Goal: Task Accomplishment & Management: Manage account settings

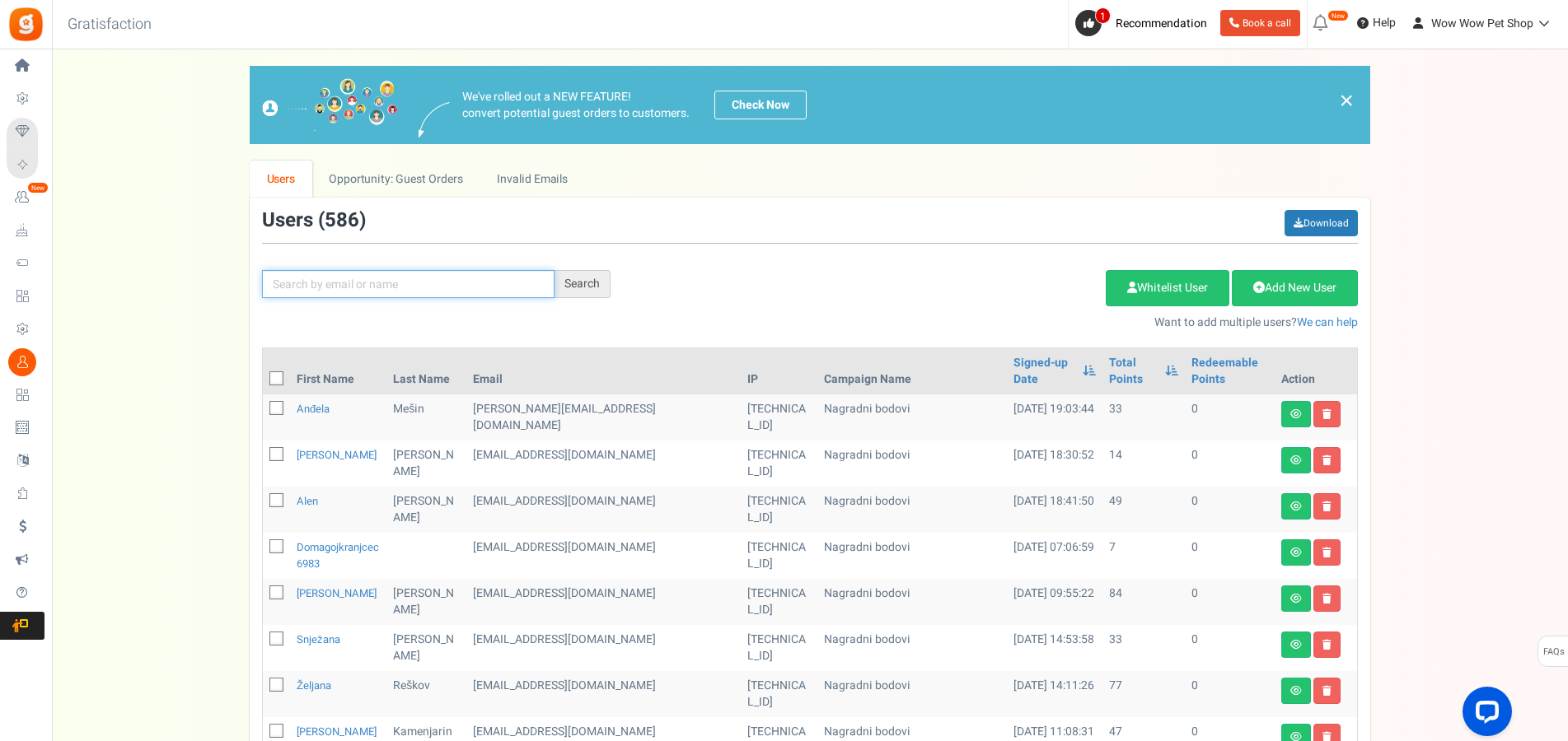
click at [377, 286] on input "text" at bounding box center [408, 283] width 293 height 28
type input "kostov"
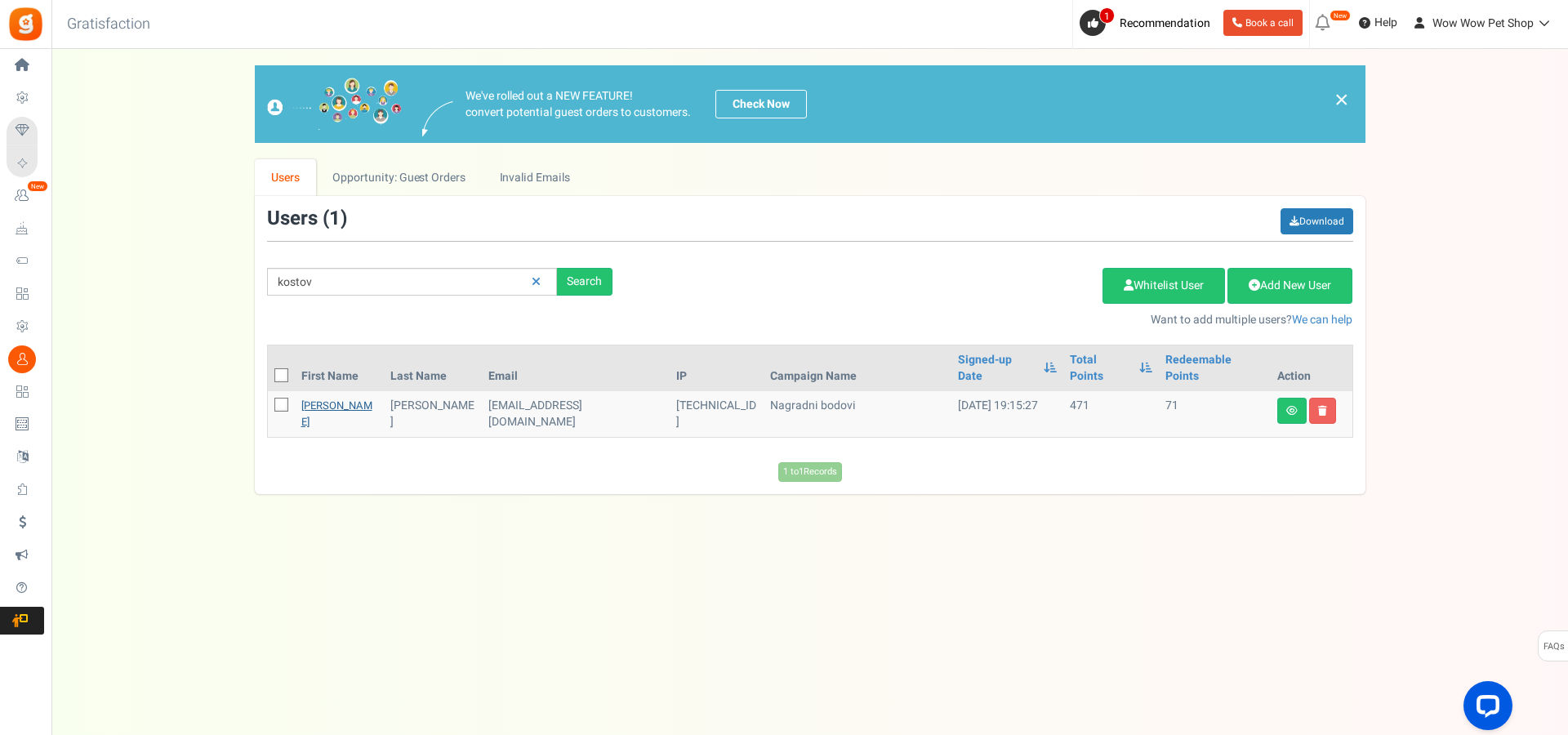
click at [315, 398] on link "[PERSON_NAME]" at bounding box center [336, 414] width 71 height 32
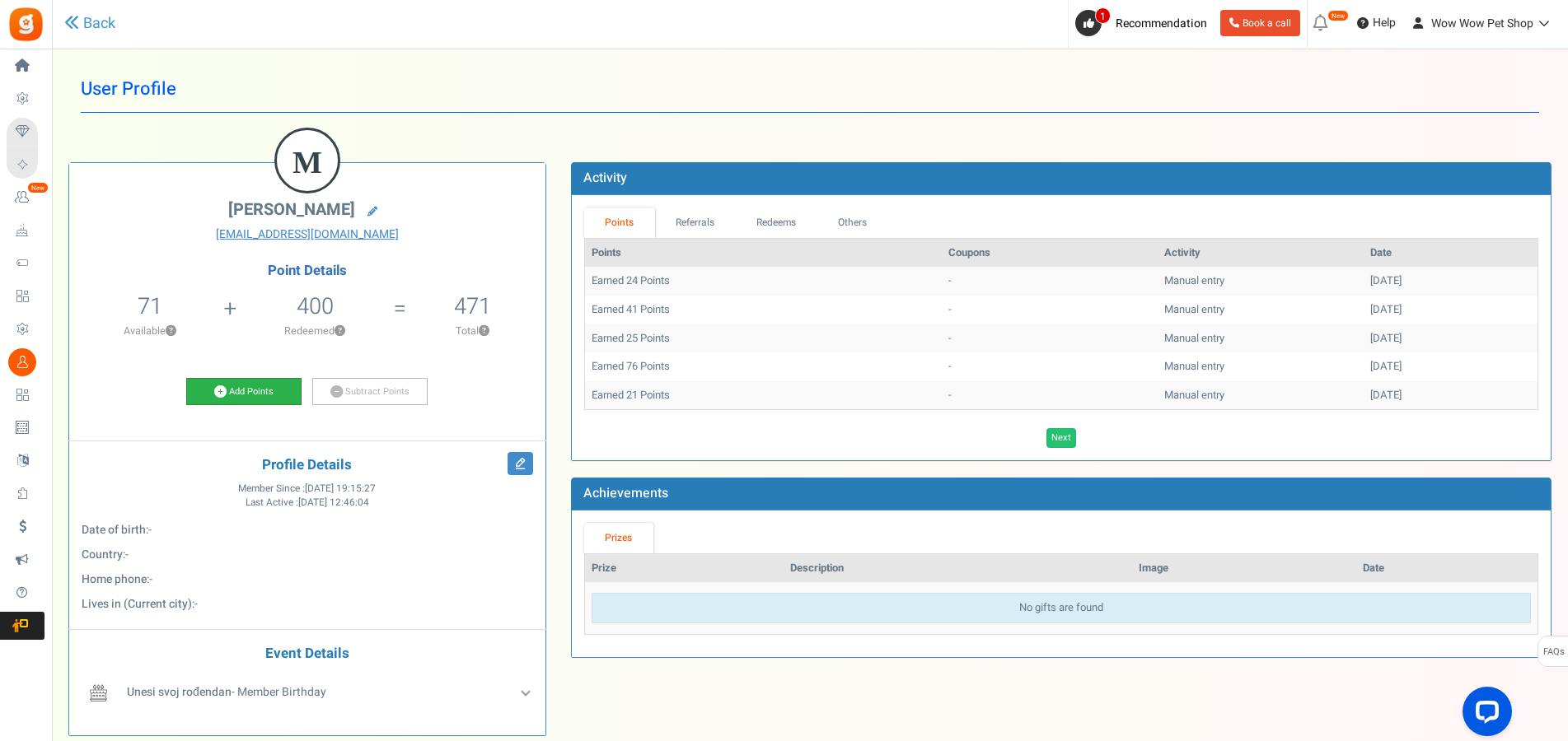
click at [238, 402] on link "Add Points" at bounding box center [244, 391] width 116 height 28
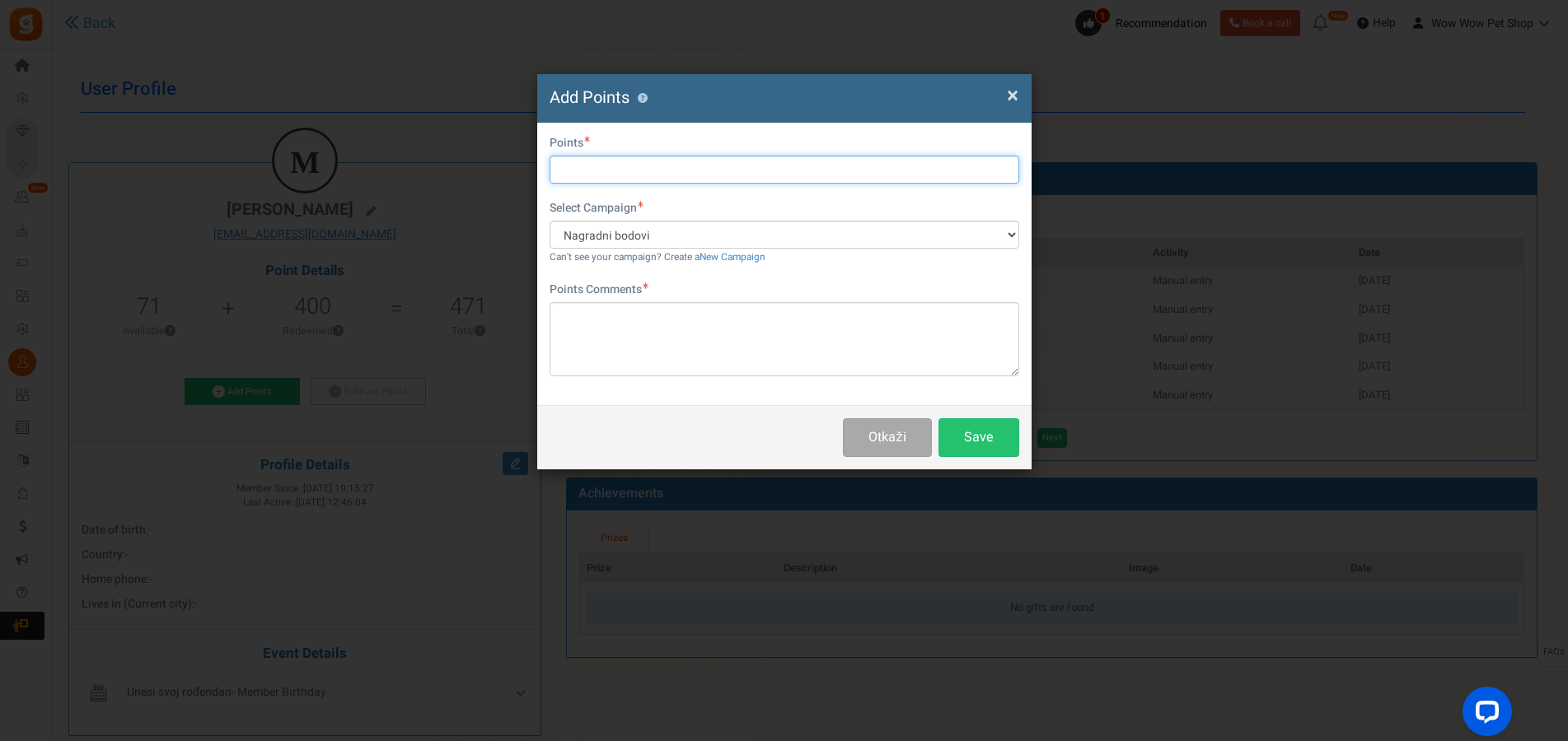
click at [638, 176] on input "text" at bounding box center [784, 169] width 470 height 28
type input "7"
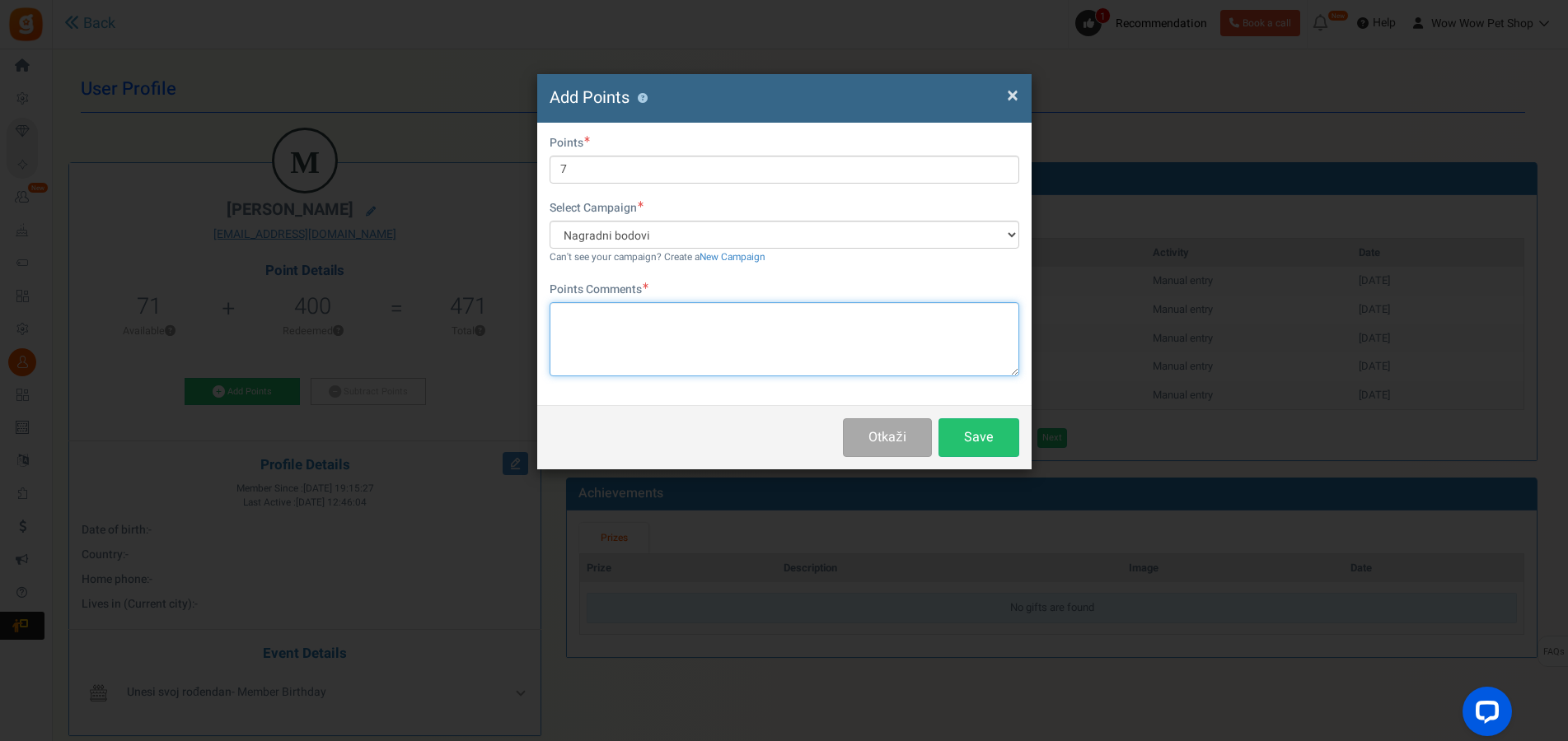
click at [681, 319] on textarea at bounding box center [784, 339] width 470 height 74
paste textarea "1474"
type textarea "Račun br. 1474"
click at [959, 439] on button "Save" at bounding box center [978, 438] width 81 height 39
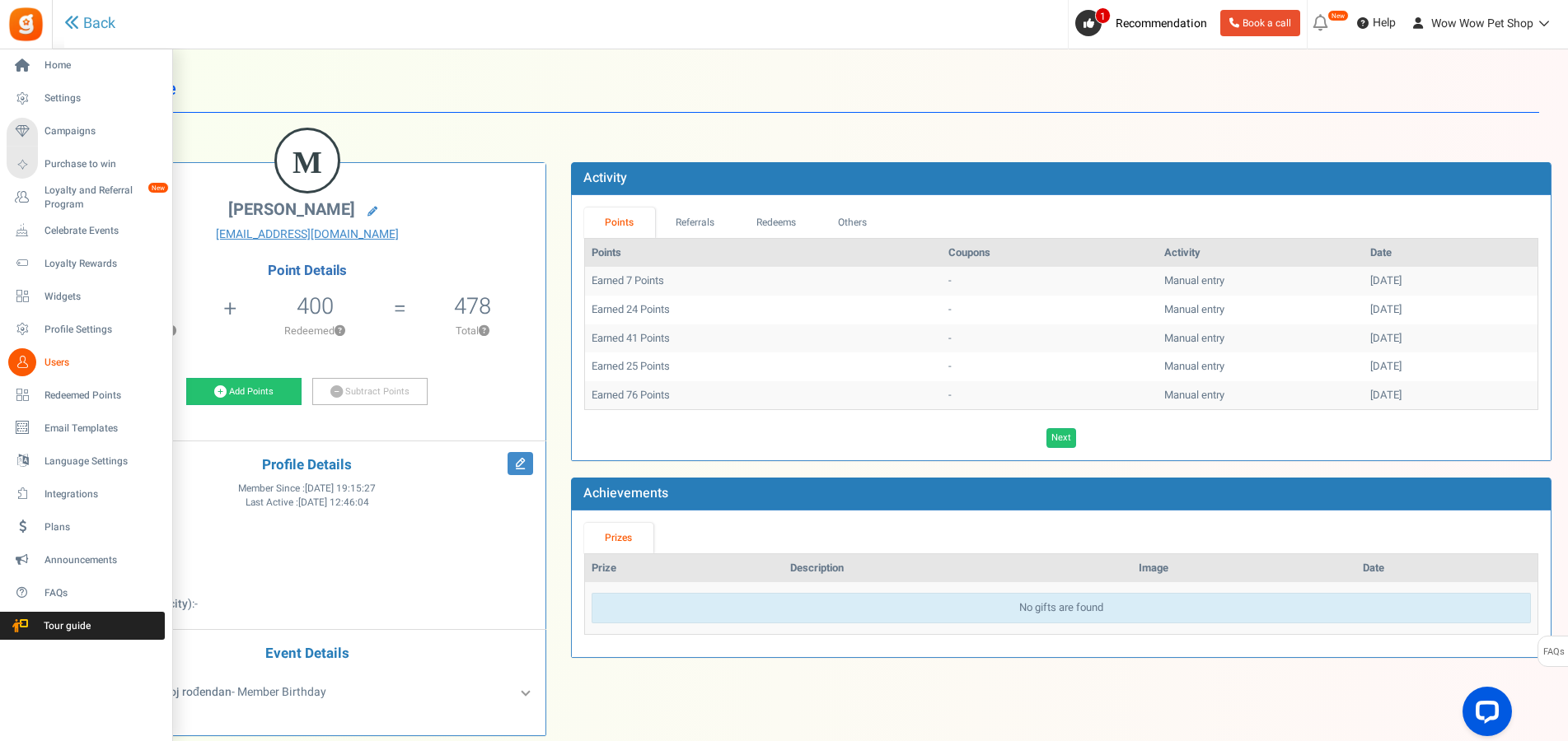
click at [19, 361] on icon at bounding box center [22, 362] width 28 height 28
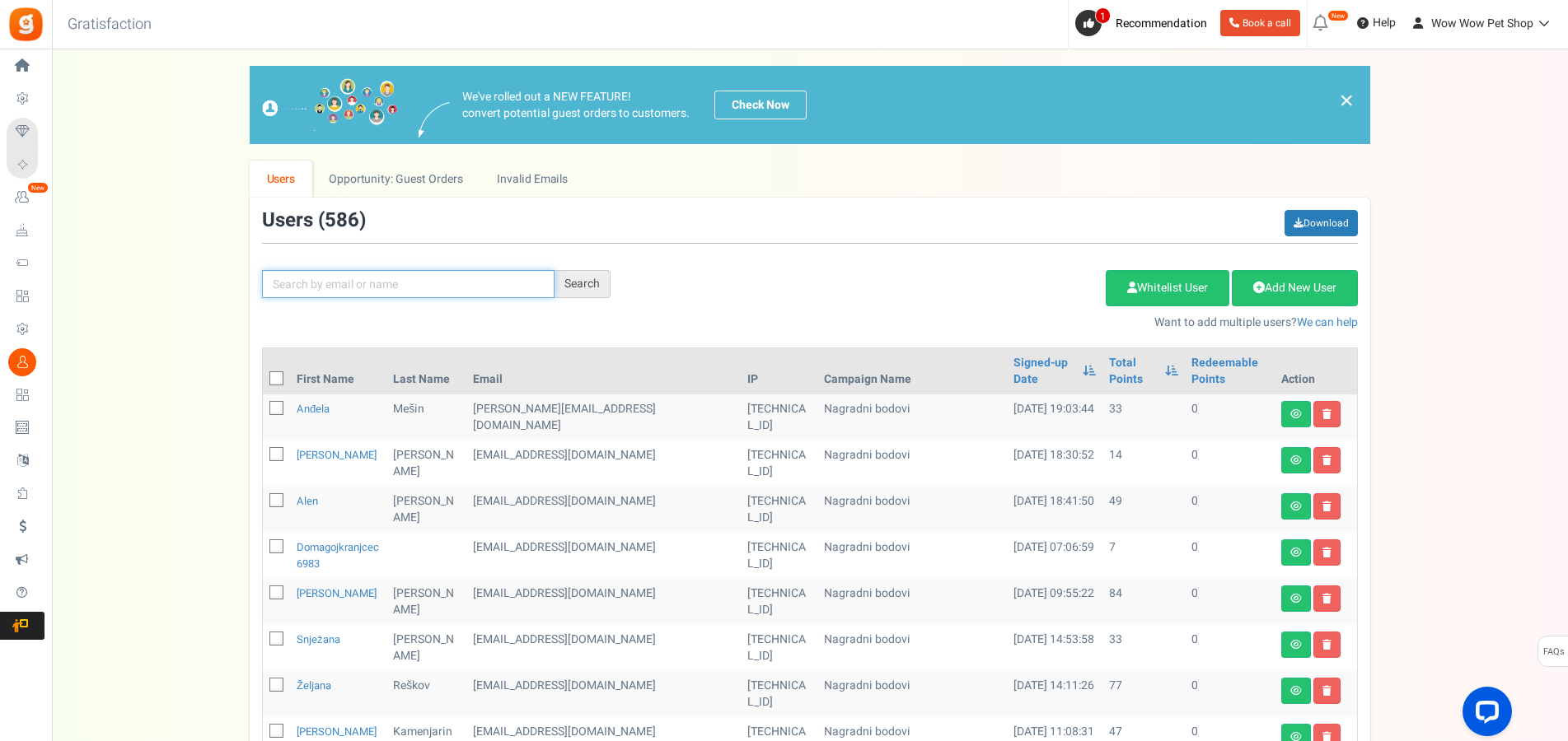
click at [379, 291] on input "text" at bounding box center [408, 283] width 293 height 28
type input "mate"
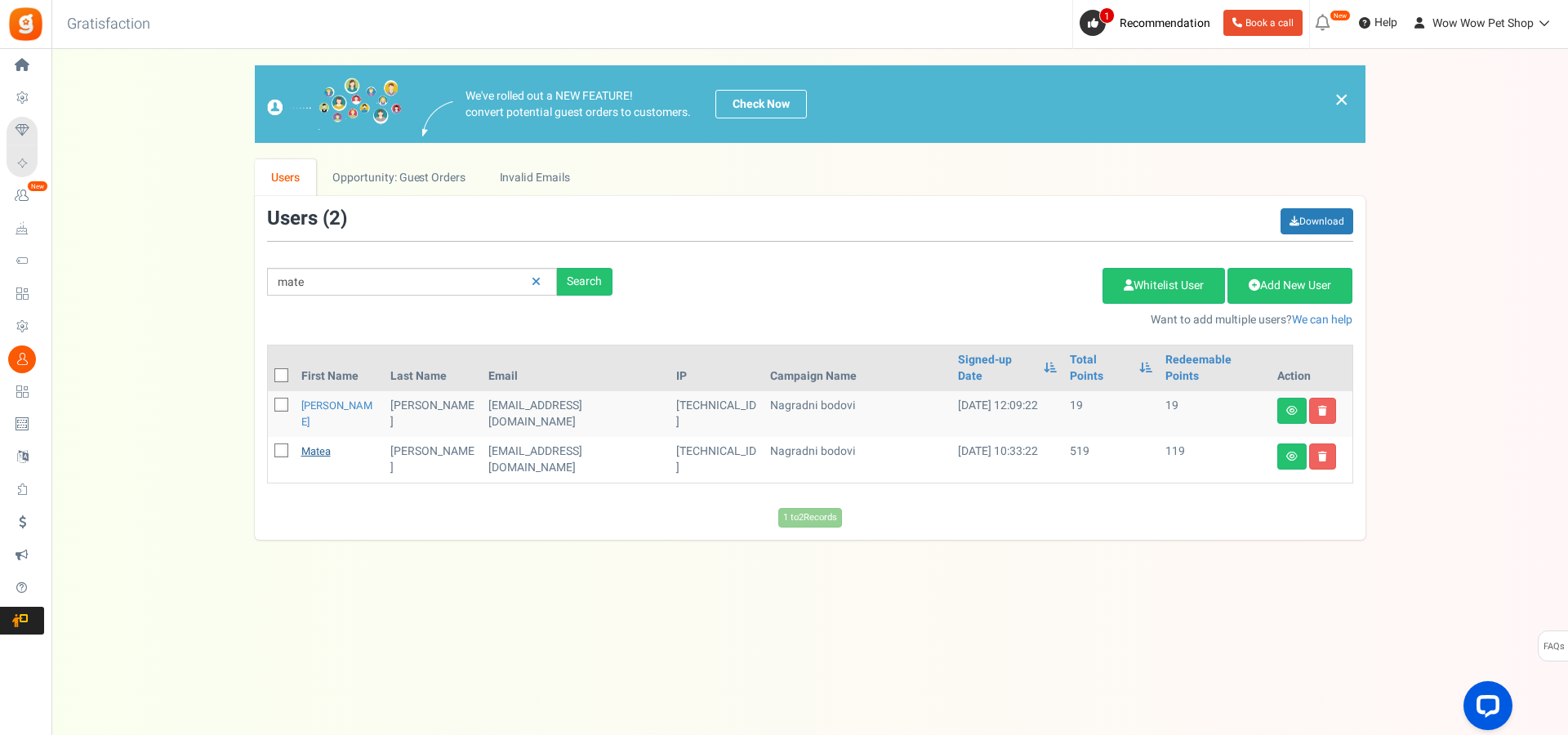
click at [329, 443] on link "Matea" at bounding box center [315, 451] width 29 height 16
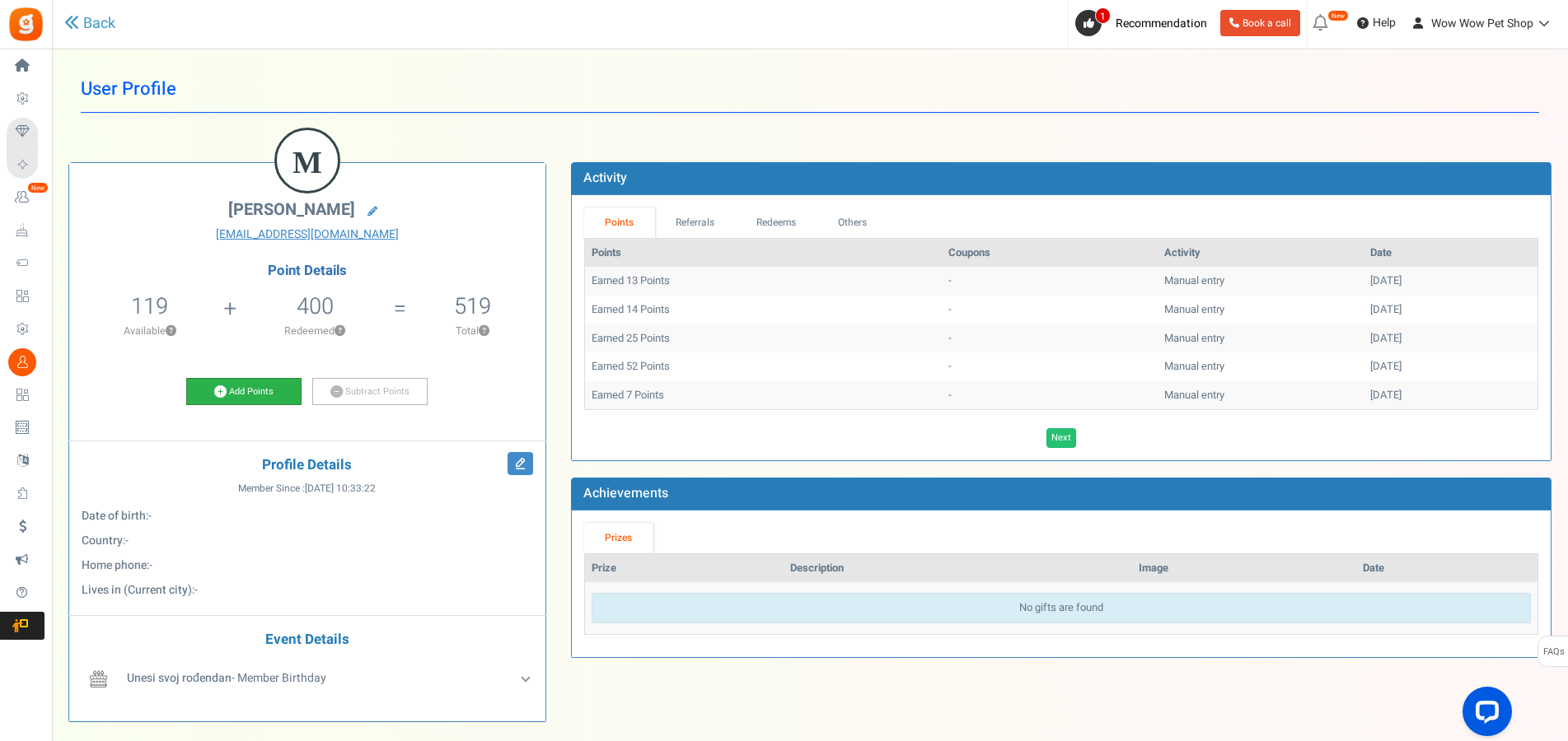
click at [250, 389] on link "Add Points" at bounding box center [244, 391] width 116 height 28
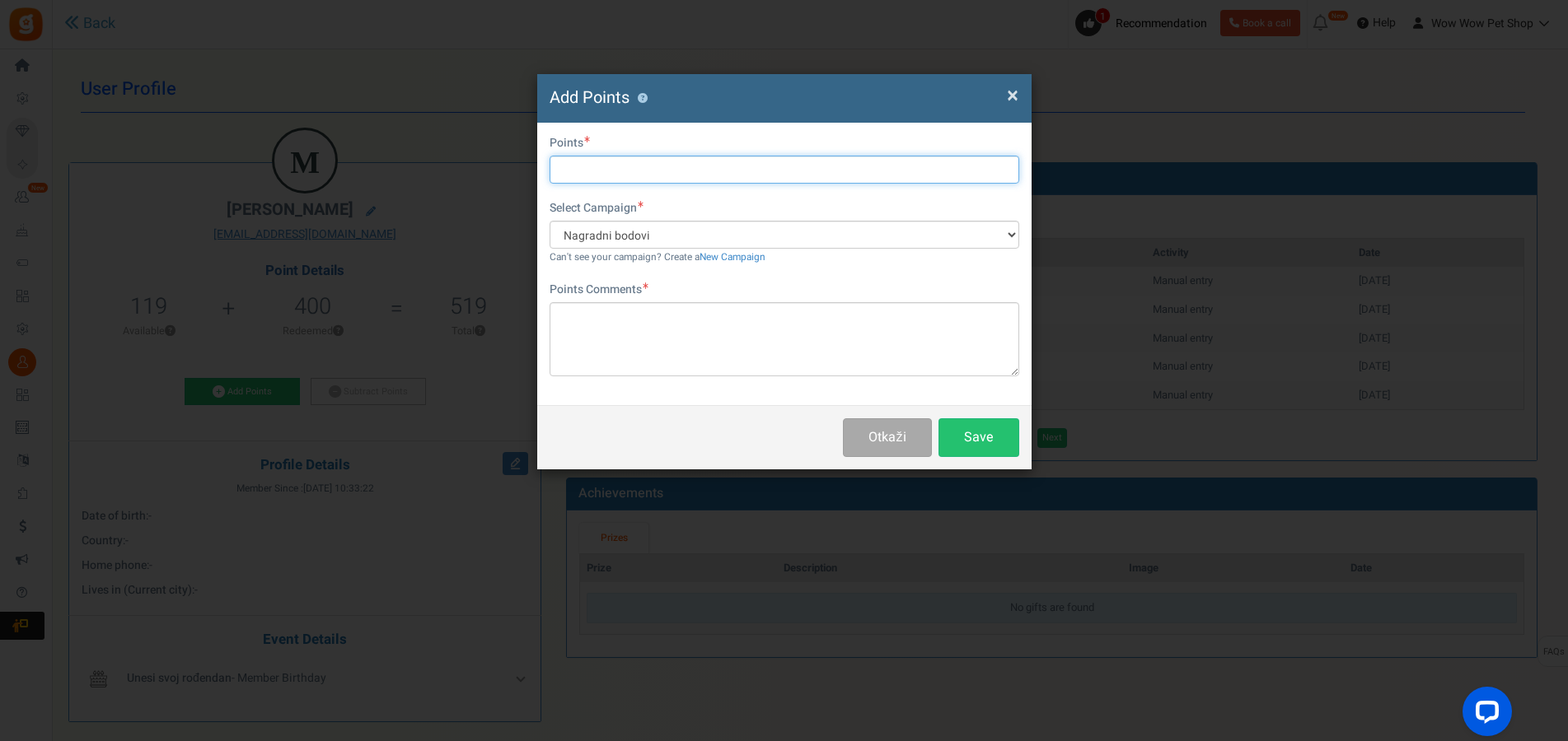
click at [662, 164] on input "text" at bounding box center [784, 169] width 470 height 28
type input "12"
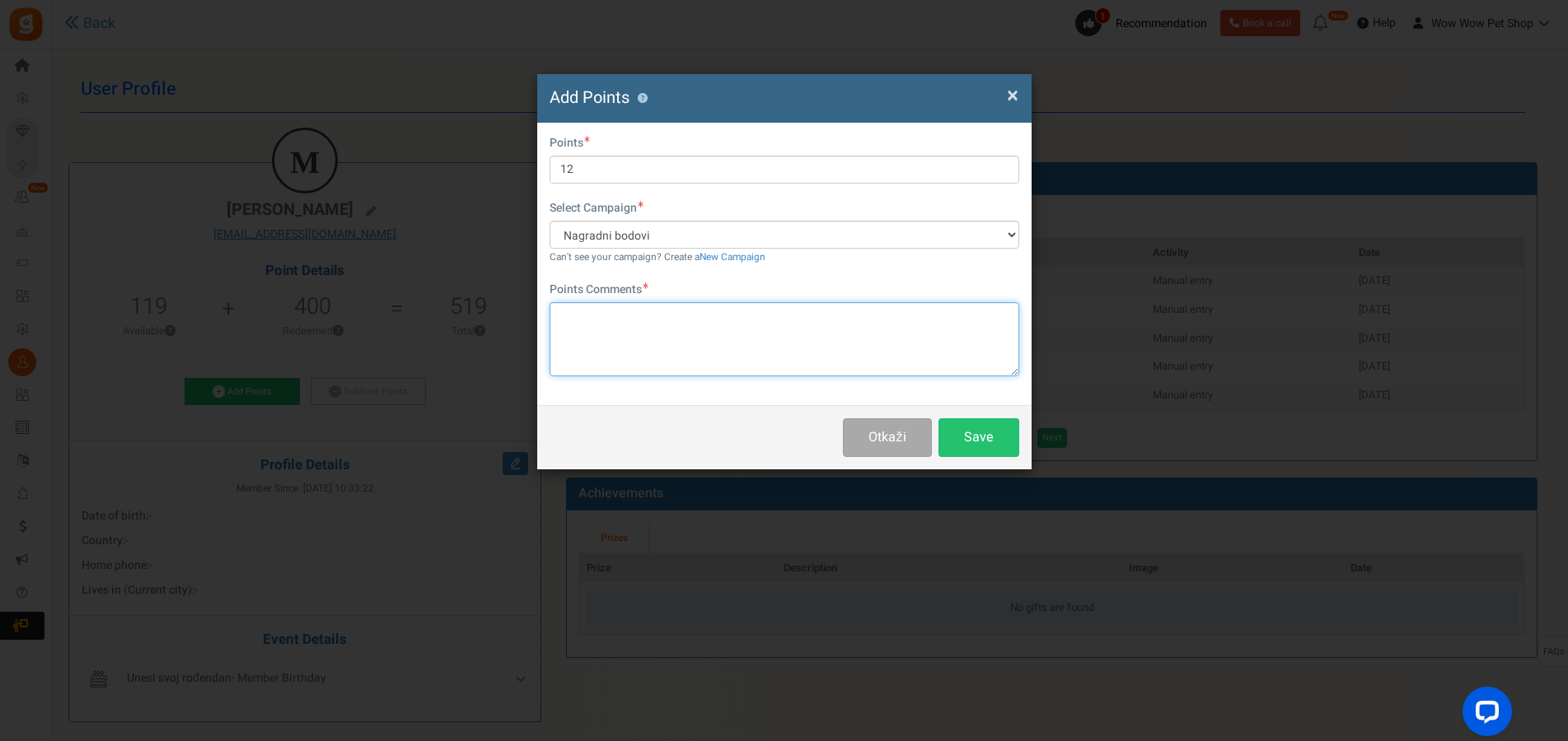
click at [629, 338] on textarea at bounding box center [784, 339] width 470 height 74
type textarea "Račun br. 1475"
click at [971, 440] on button "Save" at bounding box center [978, 438] width 81 height 39
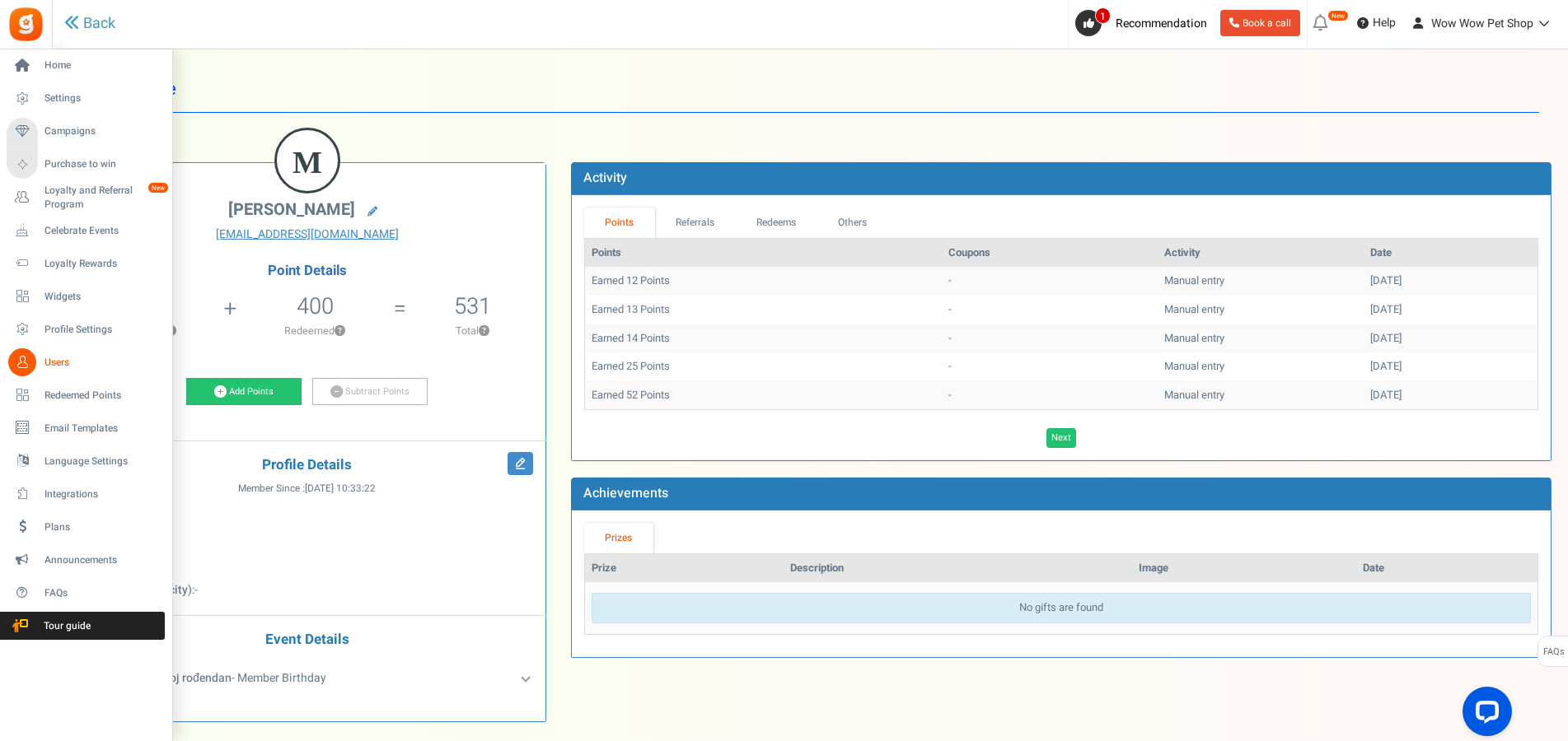
click at [47, 362] on span "Users" at bounding box center [102, 362] width 116 height 14
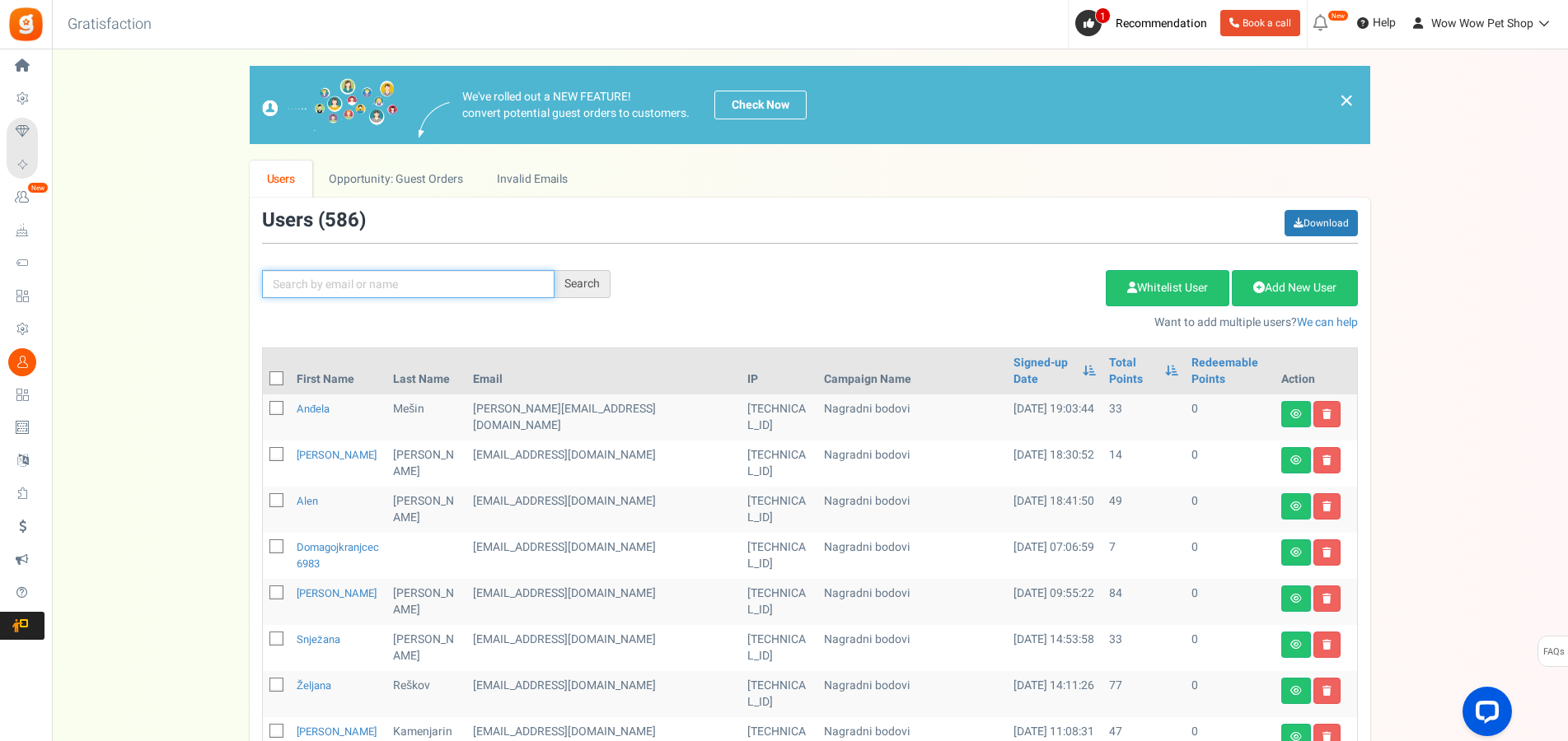
click at [330, 290] on input "text" at bounding box center [408, 283] width 293 height 28
type input "gulam"
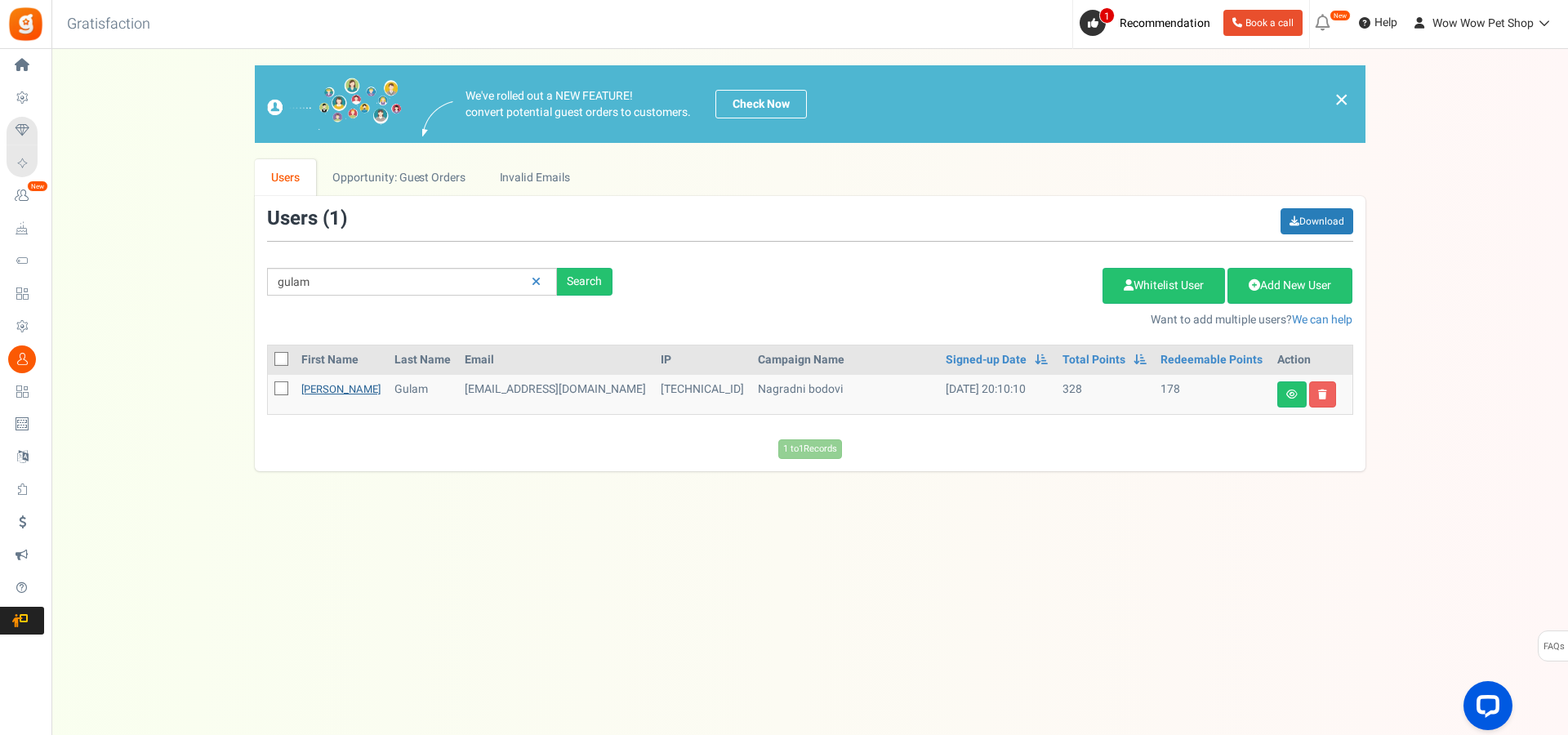
click at [311, 385] on link "[PERSON_NAME]" at bounding box center [340, 389] width 79 height 16
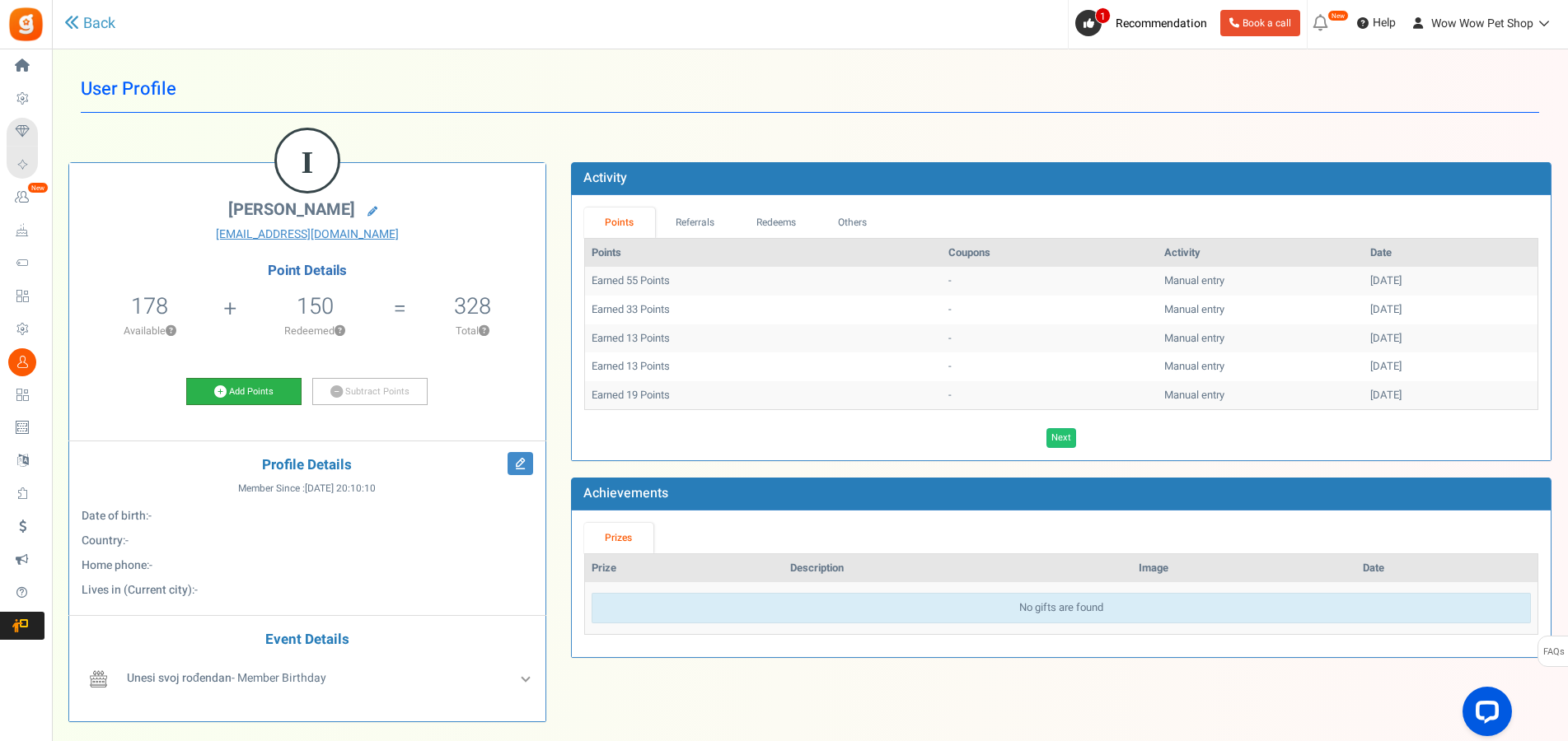
click at [248, 401] on link "Add Points" at bounding box center [244, 391] width 116 height 28
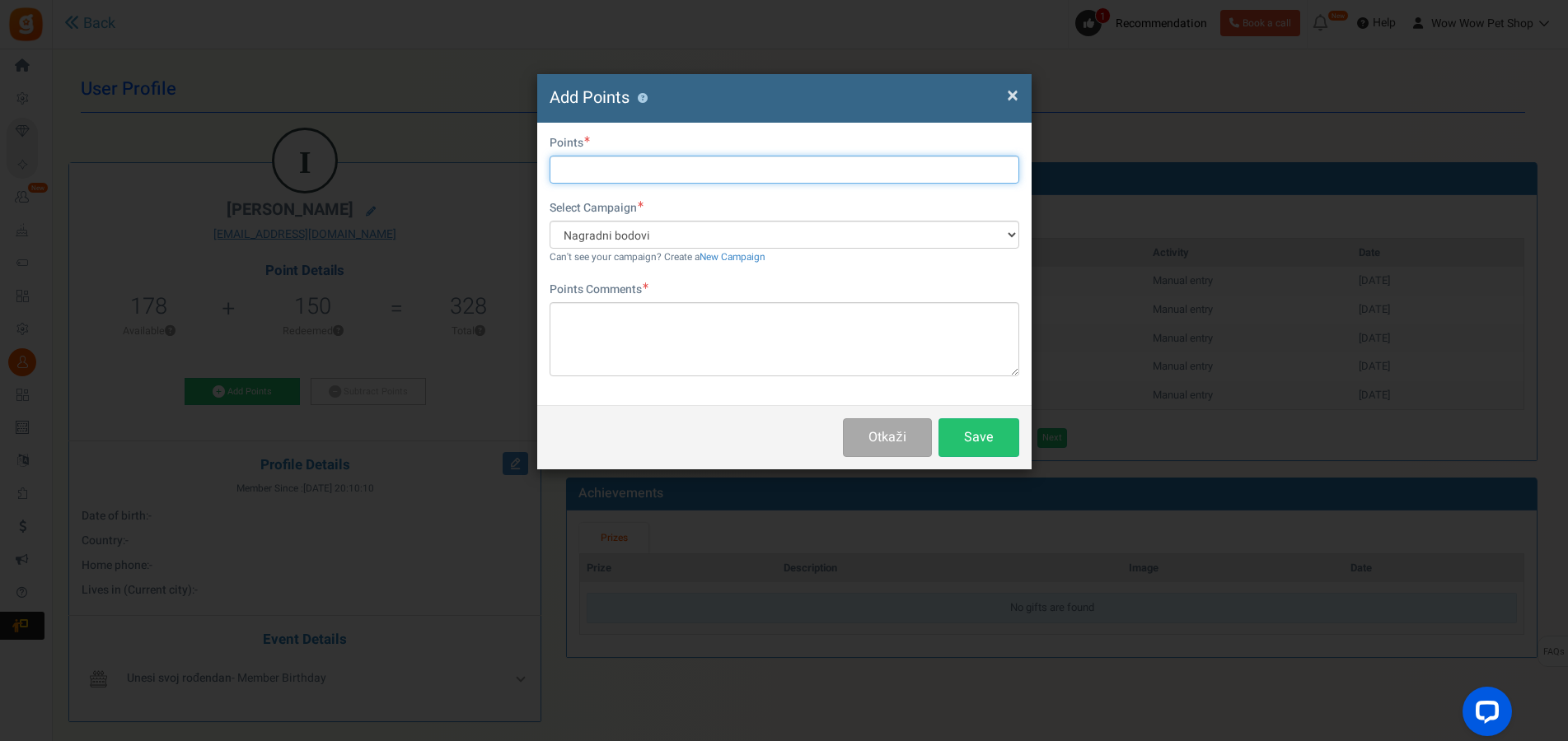
click at [621, 174] on input "text" at bounding box center [784, 169] width 470 height 28
type input "13"
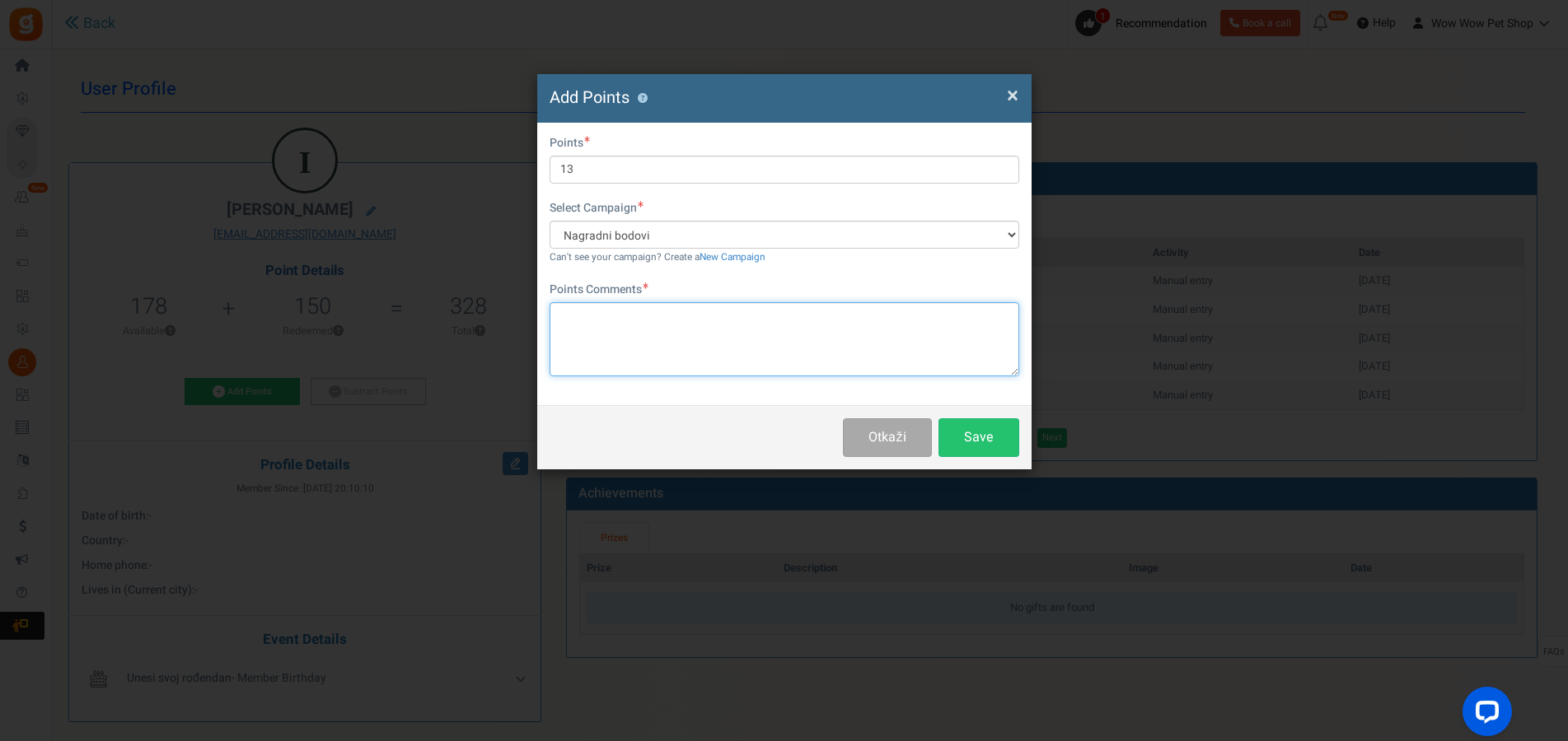
click at [657, 332] on textarea at bounding box center [784, 339] width 470 height 74
paste textarea "1478"
type textarea "Račun br. 1478"
click at [972, 440] on button "Save" at bounding box center [978, 438] width 81 height 39
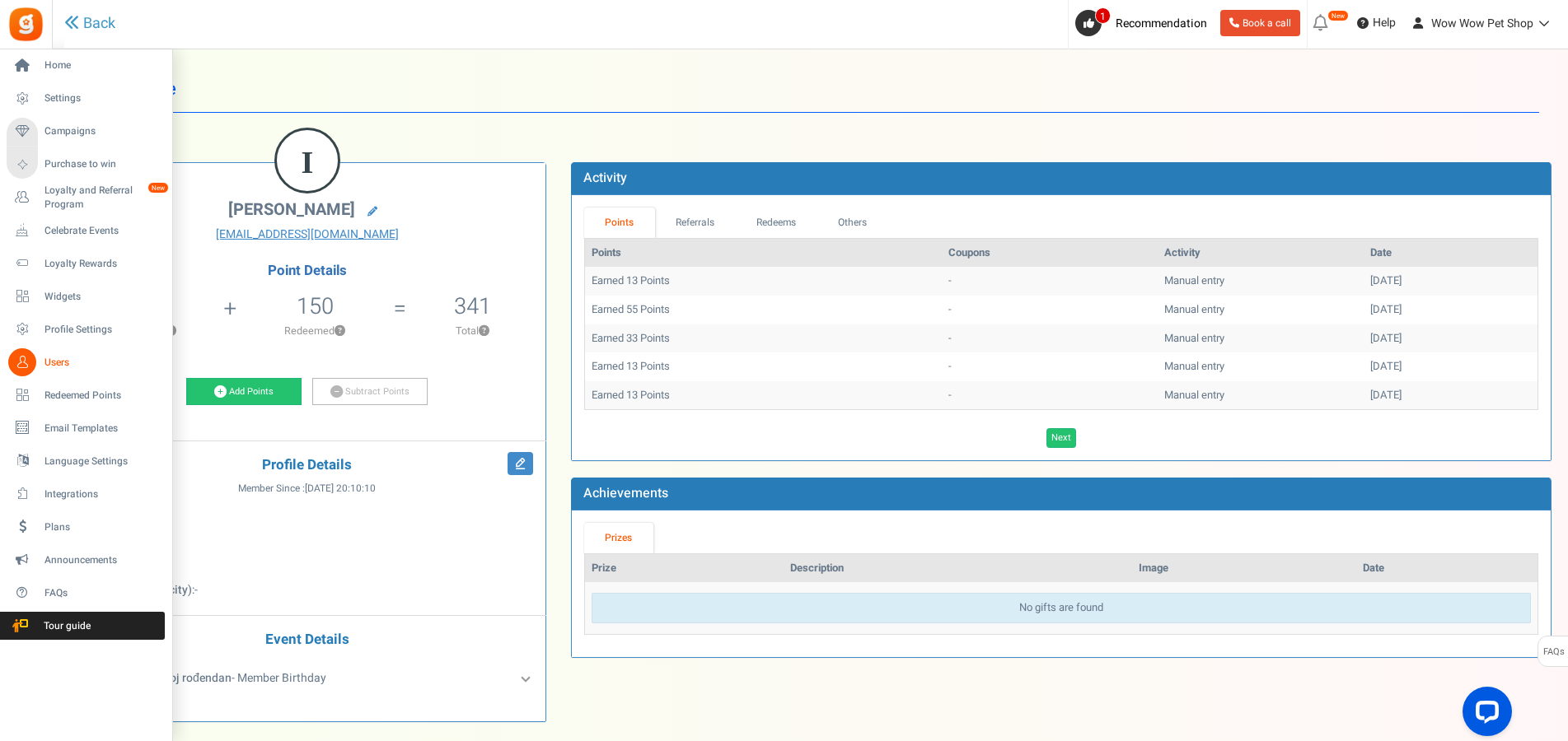
click at [38, 365] on link "Users" at bounding box center [86, 362] width 159 height 28
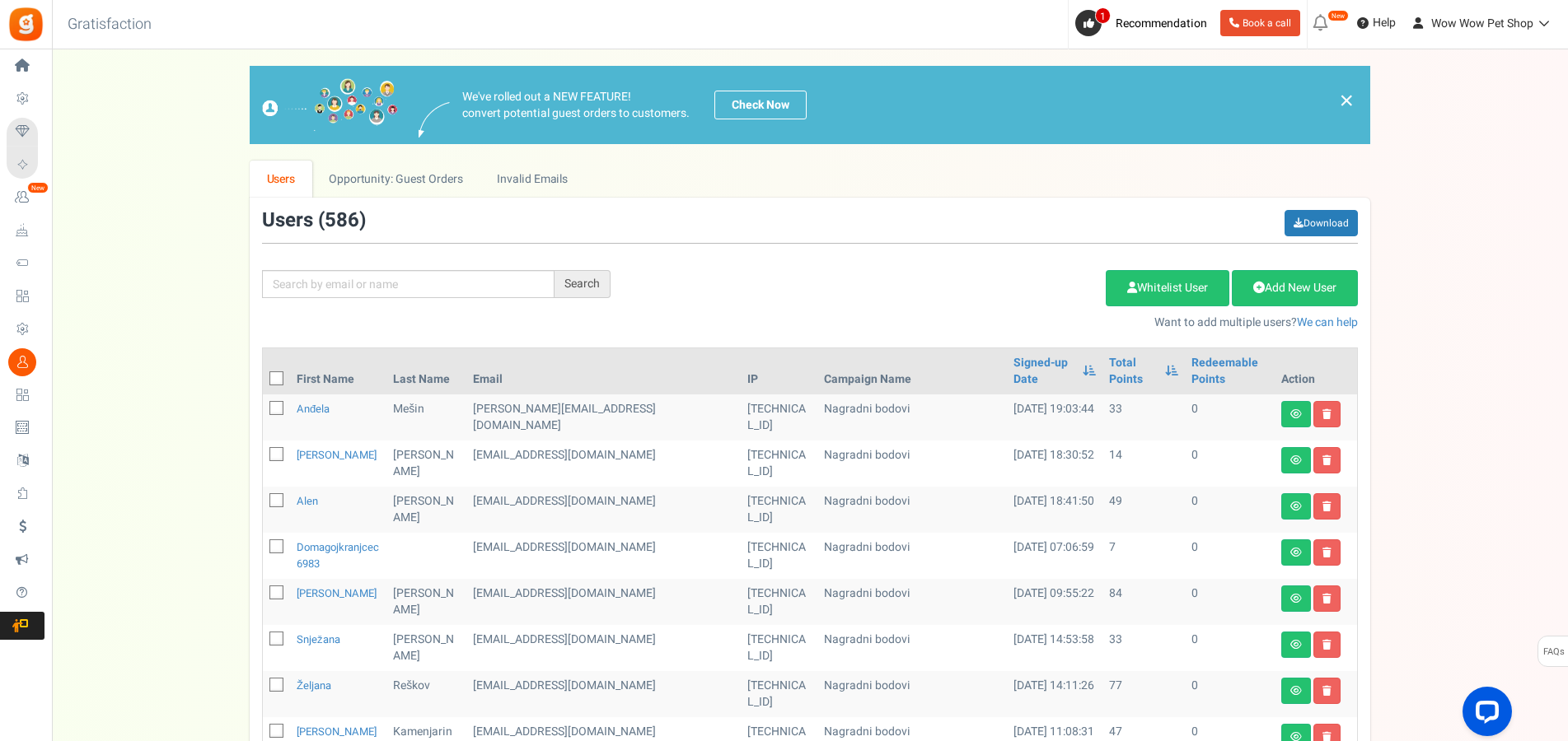
click at [1447, 523] on div "We've rolled out a NEW FEATURE! convert potential guest orders to customers. Ch…" at bounding box center [810, 720] width 1483 height 1308
